Goal: Check status: Check status

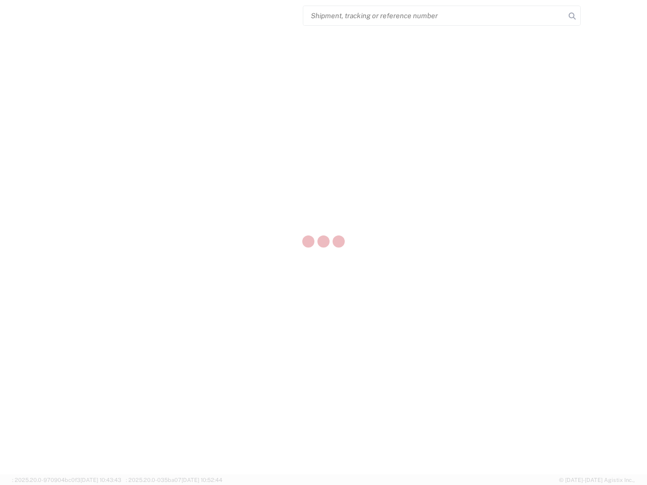
select select "US"
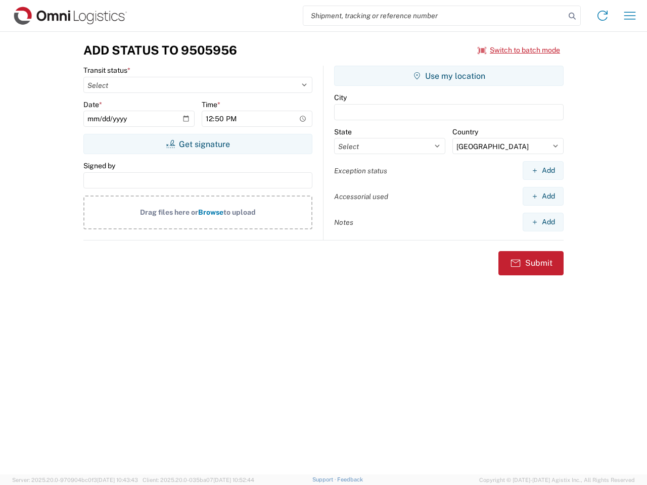
click at [434, 16] on input "search" at bounding box center [434, 15] width 262 height 19
click at [572, 16] on icon at bounding box center [572, 16] width 14 height 14
click at [603, 16] on icon at bounding box center [603, 16] width 16 height 16
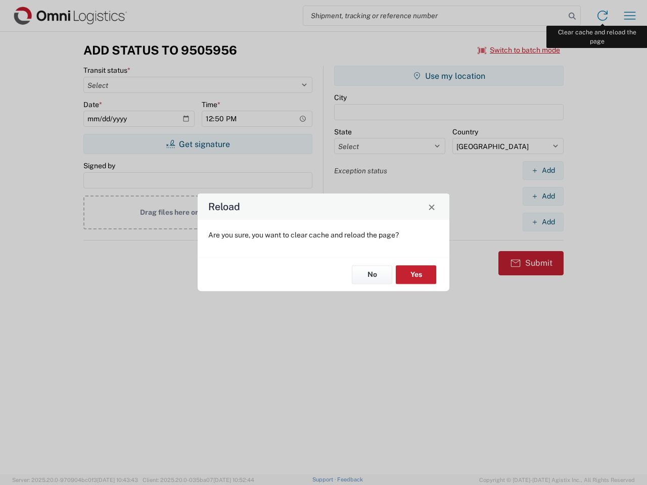
click at [630, 16] on div "Reload Are you sure, you want to clear cache and reload the page? No Yes" at bounding box center [323, 242] width 647 height 485
click at [519, 50] on div "Reload Are you sure, you want to clear cache and reload the page? No Yes" at bounding box center [323, 242] width 647 height 485
click at [198, 144] on div "Reload Are you sure, you want to clear cache and reload the page? No Yes" at bounding box center [323, 242] width 647 height 485
click at [449, 76] on div "Reload Are you sure, you want to clear cache and reload the page? No Yes" at bounding box center [323, 242] width 647 height 485
click at [543, 170] on div "Reload Are you sure, you want to clear cache and reload the page? No Yes" at bounding box center [323, 242] width 647 height 485
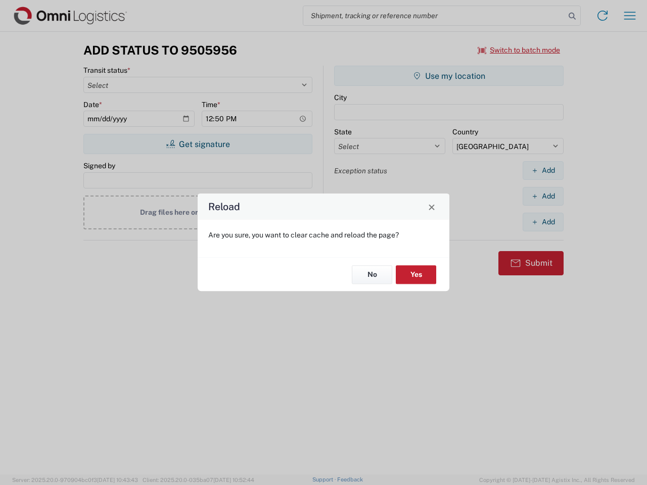
click at [543, 196] on div "Reload Are you sure, you want to clear cache and reload the page? No Yes" at bounding box center [323, 242] width 647 height 485
click at [543, 222] on div "Reload Are you sure, you want to clear cache and reload the page? No Yes" at bounding box center [323, 242] width 647 height 485
